Goal: Check status: Check status

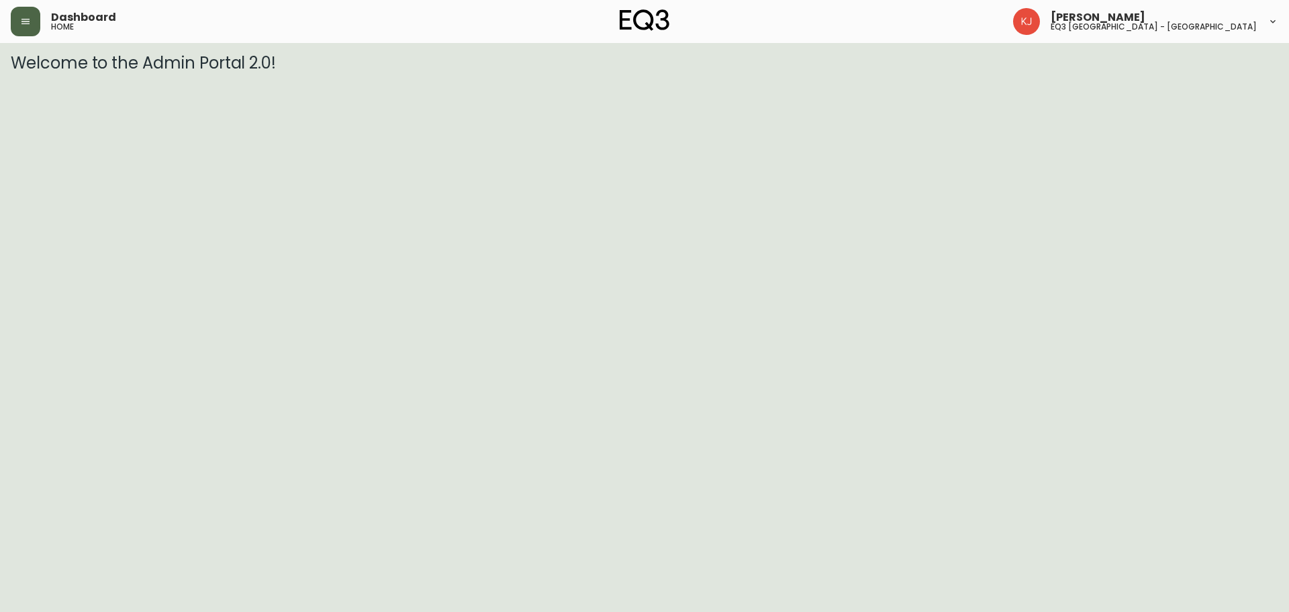
click at [23, 15] on button "button" at bounding box center [26, 22] width 30 height 30
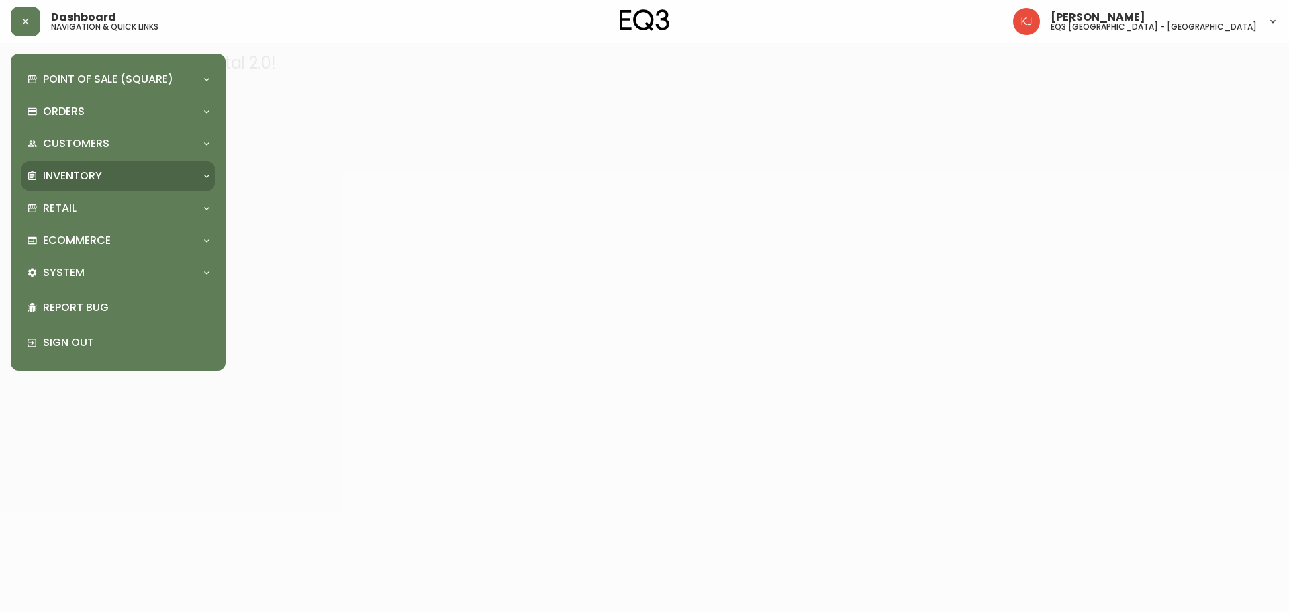
click at [85, 167] on div "Inventory" at bounding box center [117, 176] width 193 height 30
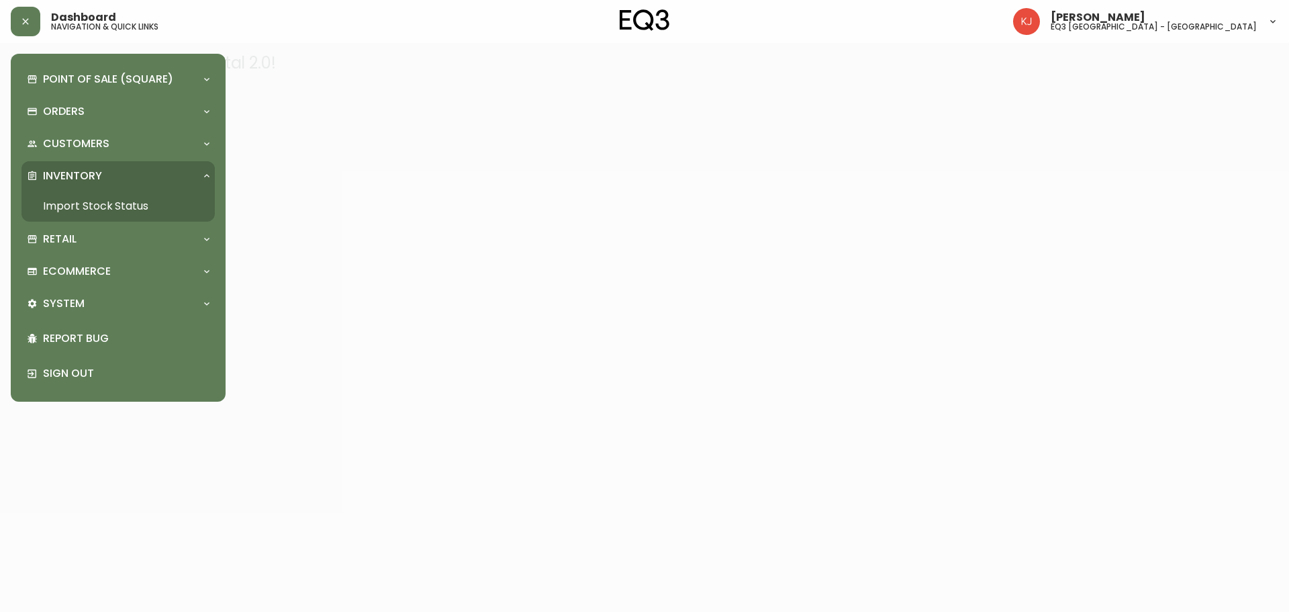
click at [87, 201] on link "Import Stock Status" at bounding box center [117, 206] width 193 height 31
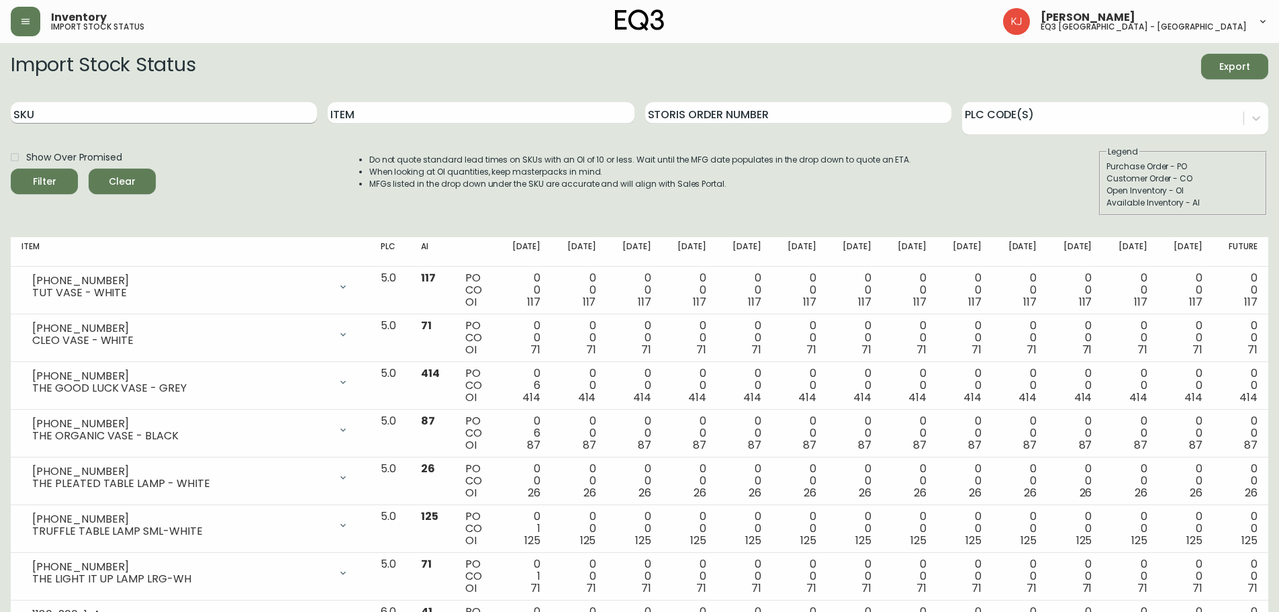
click at [117, 122] on div "SKU" at bounding box center [164, 113] width 306 height 44
click at [117, 115] on input "SKU" at bounding box center [164, 112] width 306 height 21
paste input "7020-504-16-A"
click at [11, 169] on button "Filter" at bounding box center [44, 182] width 67 height 26
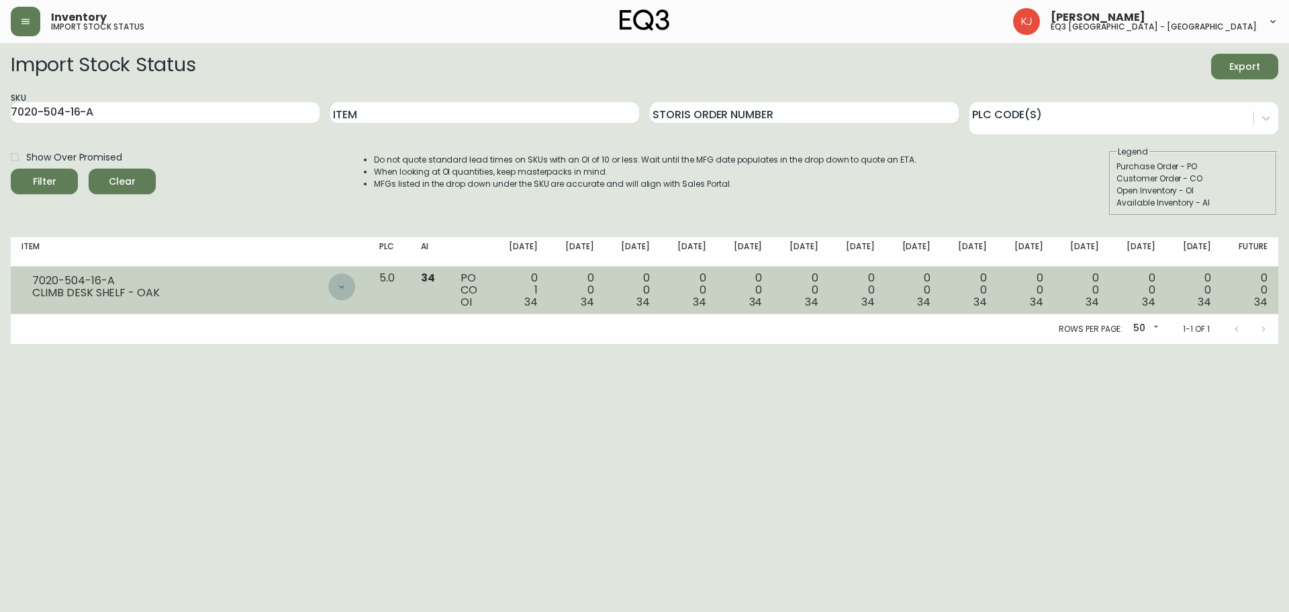
click at [347, 287] on icon at bounding box center [341, 286] width 11 height 11
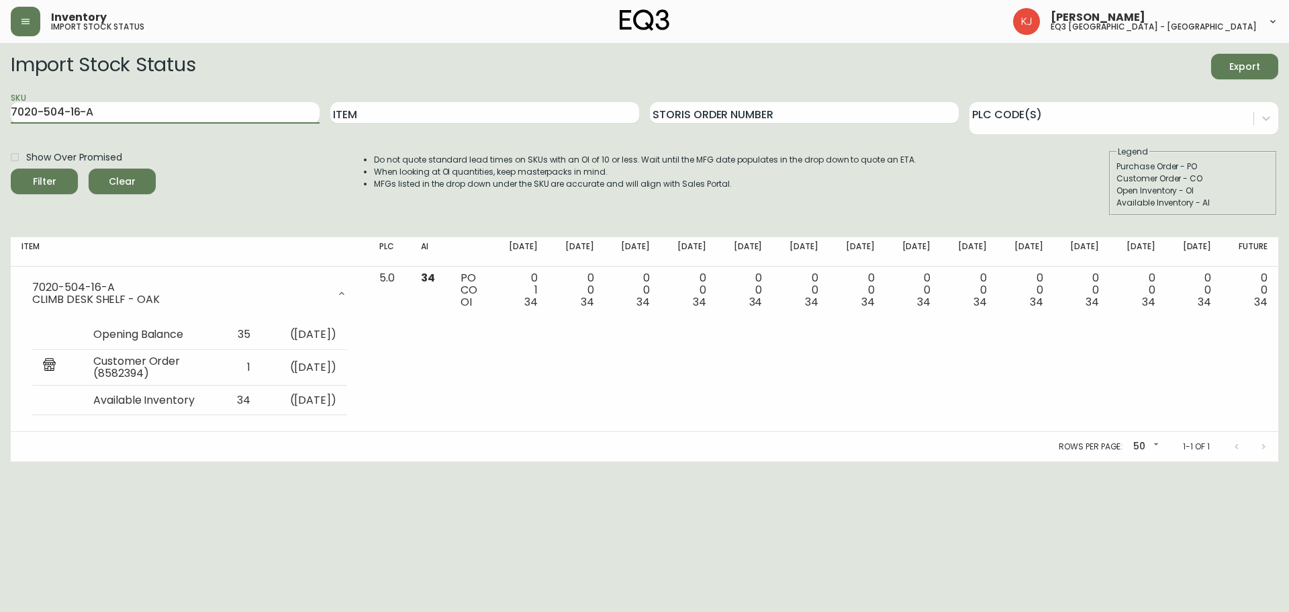
drag, startPoint x: 175, startPoint y: 113, endPoint x: 0, endPoint y: 54, distance: 184.8
click at [0, 105] on main "Import Stock Status Export SKU 7020-504-16-A Item Storis Order Number PLC Code(…" at bounding box center [644, 252] width 1289 height 418
paste input "4-B"
click at [11, 169] on button "Filter" at bounding box center [44, 182] width 67 height 26
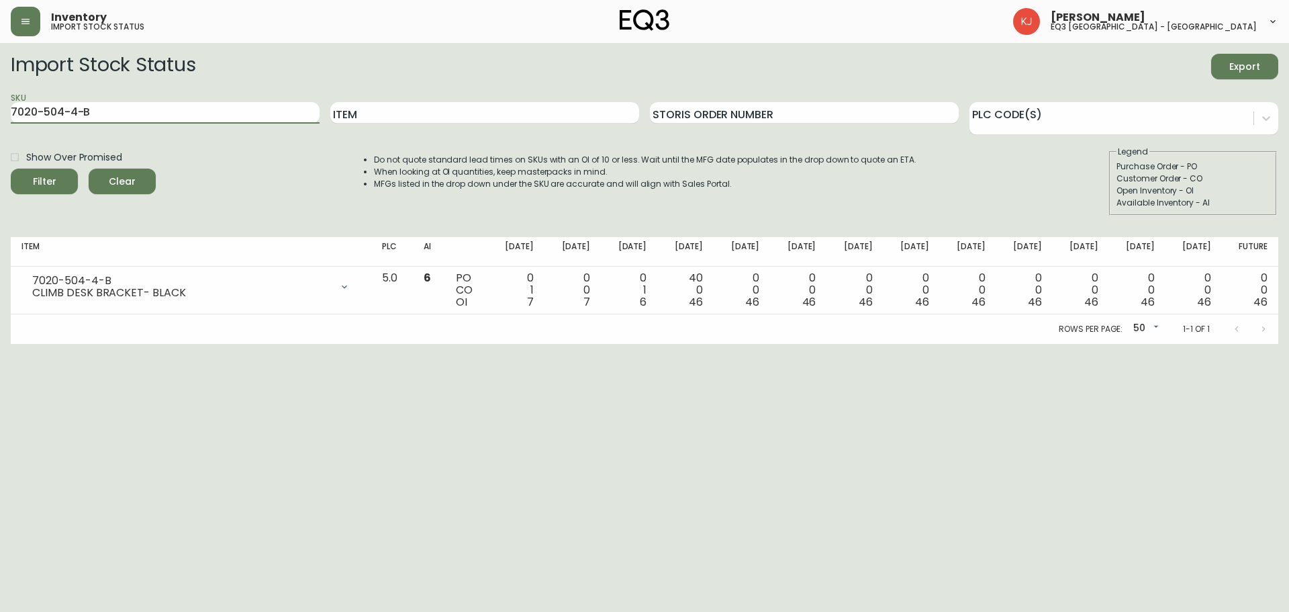
drag, startPoint x: 261, startPoint y: 112, endPoint x: 0, endPoint y: 87, distance: 261.8
click at [0, 87] on main "Import Stock Status Export SKU 7020-504-4-B Item Storis Order Number PLC Code(s…" at bounding box center [644, 193] width 1289 height 301
paste input "5-4"
click at [11, 169] on button "Filter" at bounding box center [44, 182] width 67 height 26
drag, startPoint x: 164, startPoint y: 118, endPoint x: 0, endPoint y: 109, distance: 164.1
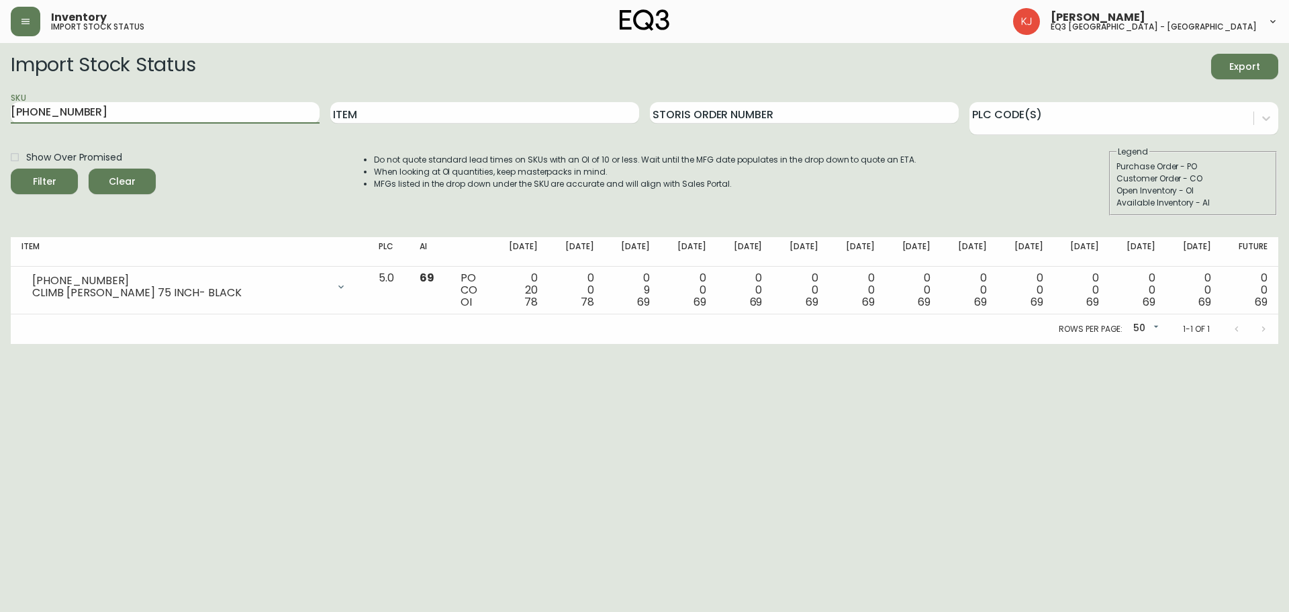
click at [0, 116] on main "Import Stock Status Export SKU [PHONE_NUMBER] Item Storis Order Number PLC Code…" at bounding box center [644, 193] width 1289 height 301
paste input "[PHONE_NUMBER]"
type input "[PHONE_NUMBER]"
click at [11, 169] on button "Filter" at bounding box center [44, 182] width 67 height 26
click at [0, 331] on main "Import Stock Status Export SKU [PHONE_NUMBER] Item Storis Order Number PLC Code…" at bounding box center [644, 193] width 1289 height 301
